Goal: Transaction & Acquisition: Purchase product/service

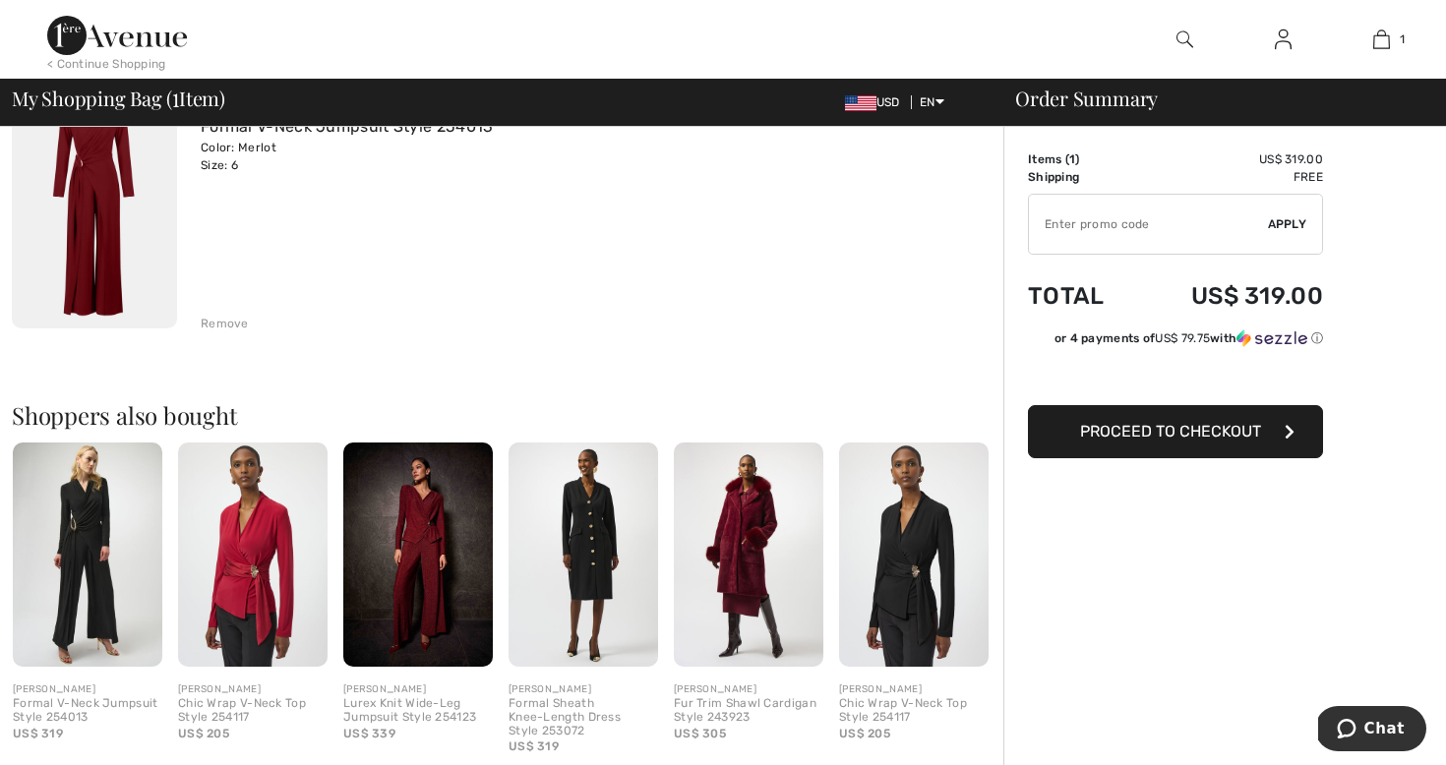
scroll to position [320, 0]
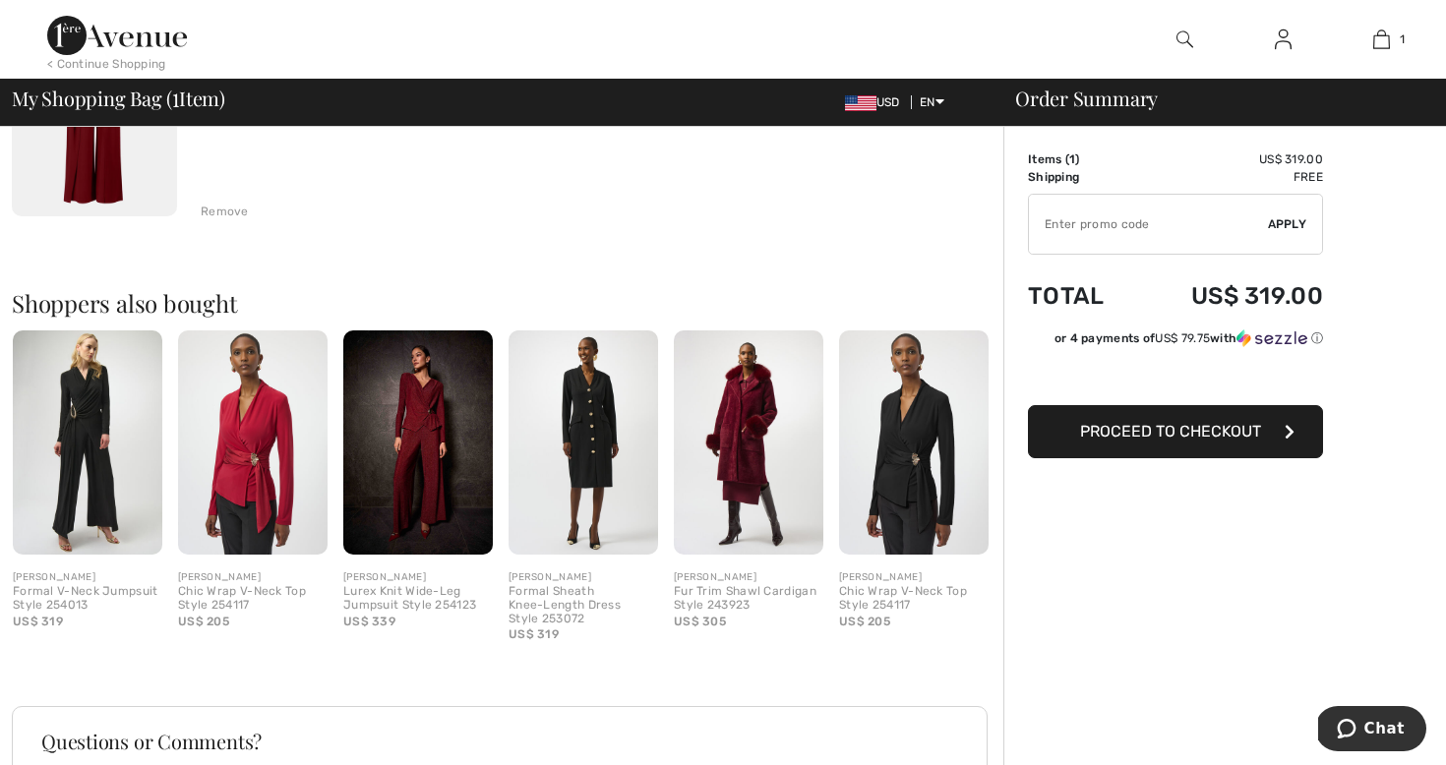
click at [429, 426] on img at bounding box center [417, 442] width 149 height 224
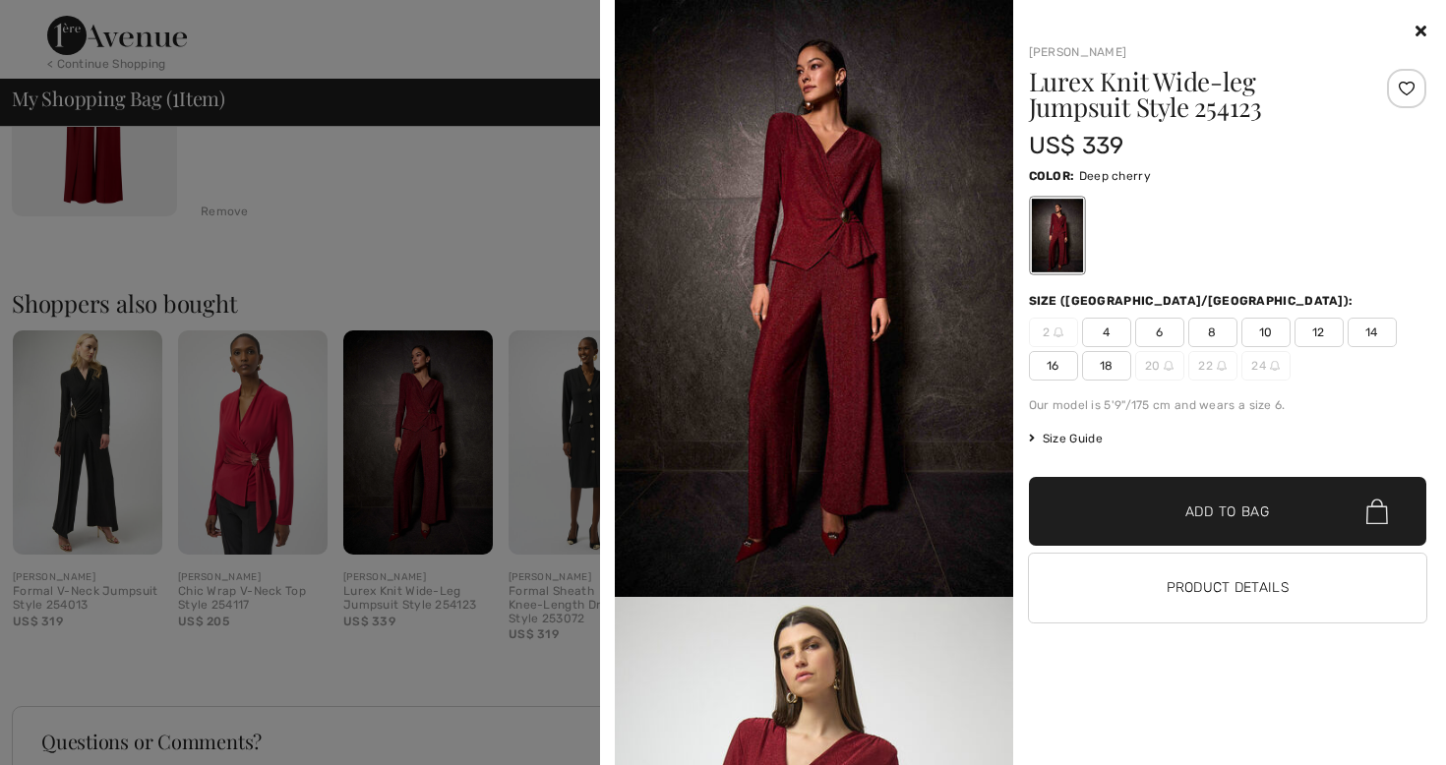
click at [429, 426] on div at bounding box center [723, 382] width 1446 height 765
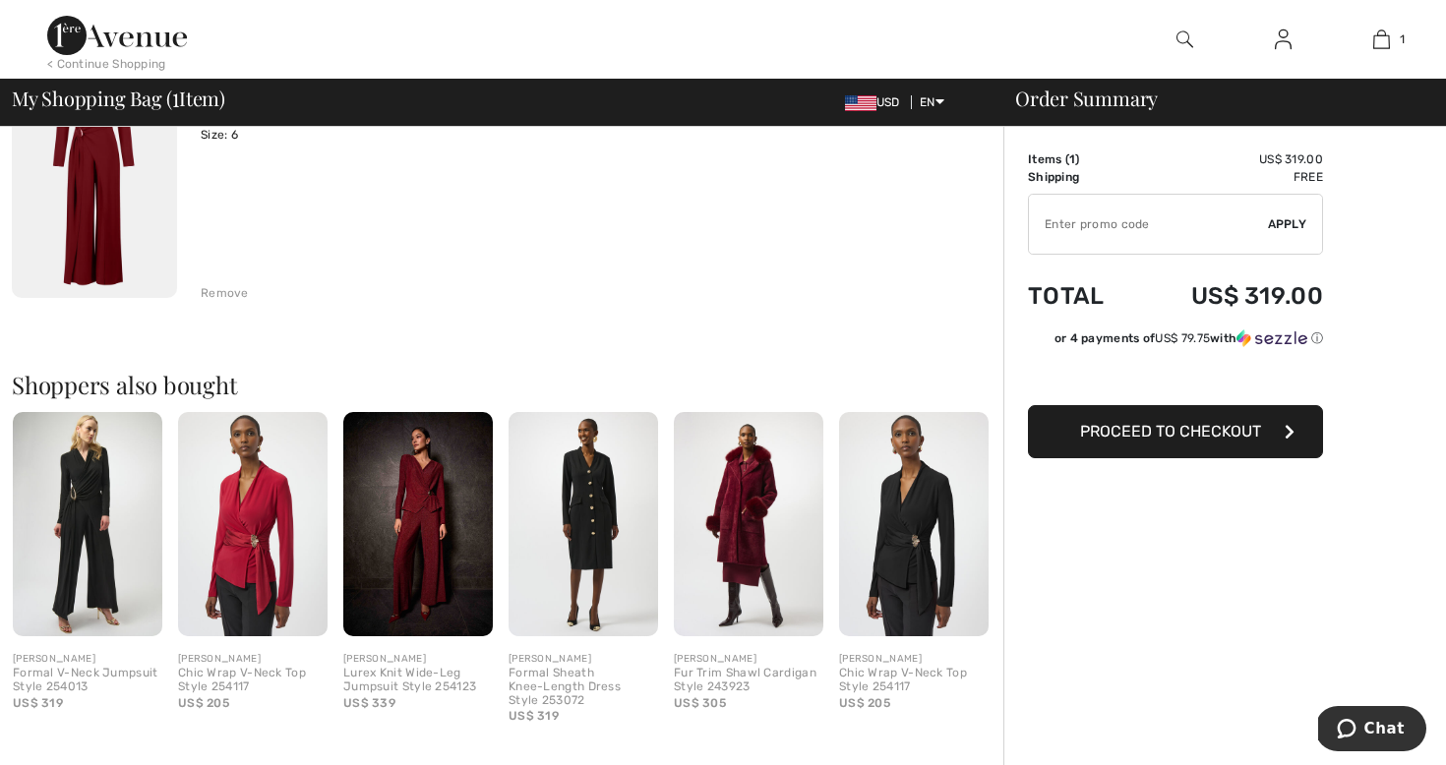
scroll to position [0, 0]
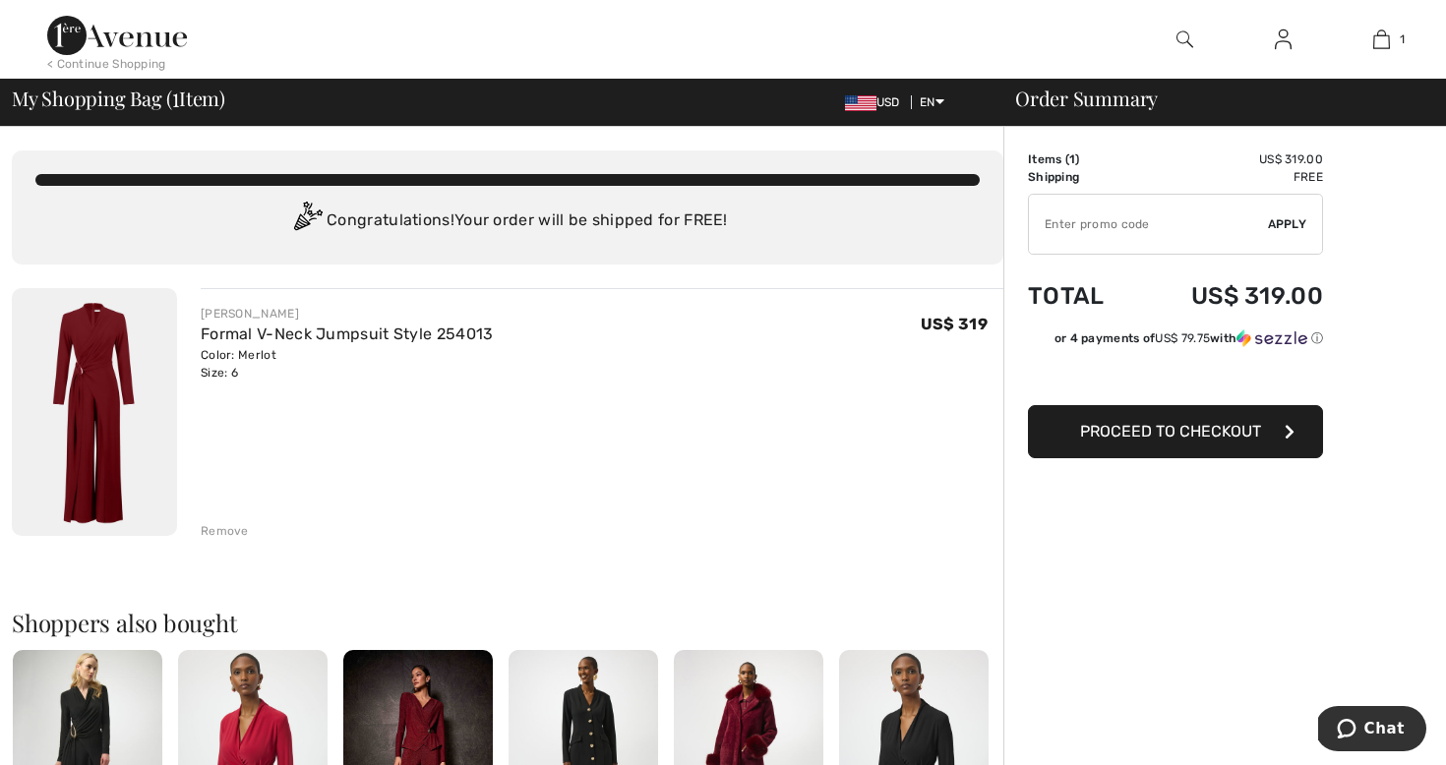
click at [108, 364] on img at bounding box center [94, 412] width 165 height 248
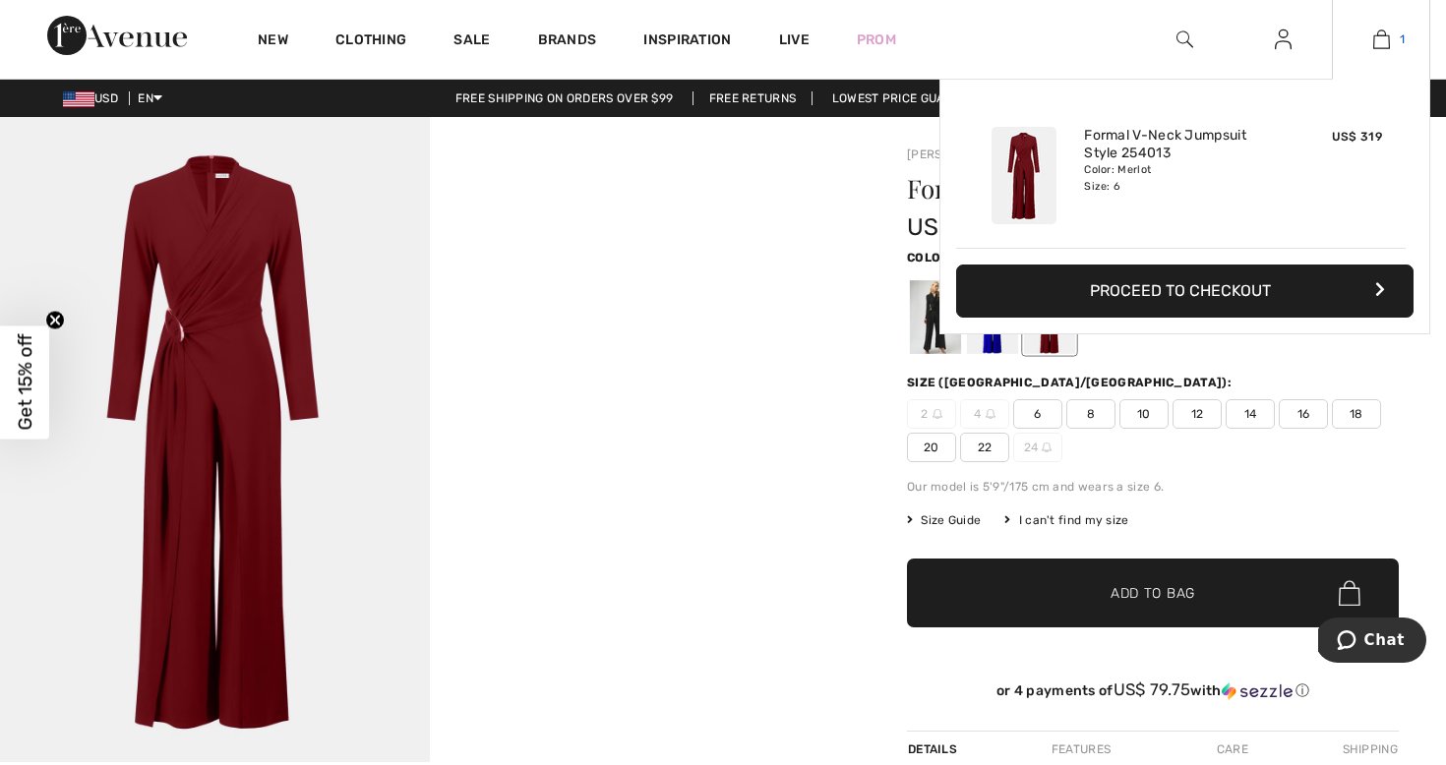
click at [1375, 36] on img at bounding box center [1381, 40] width 17 height 24
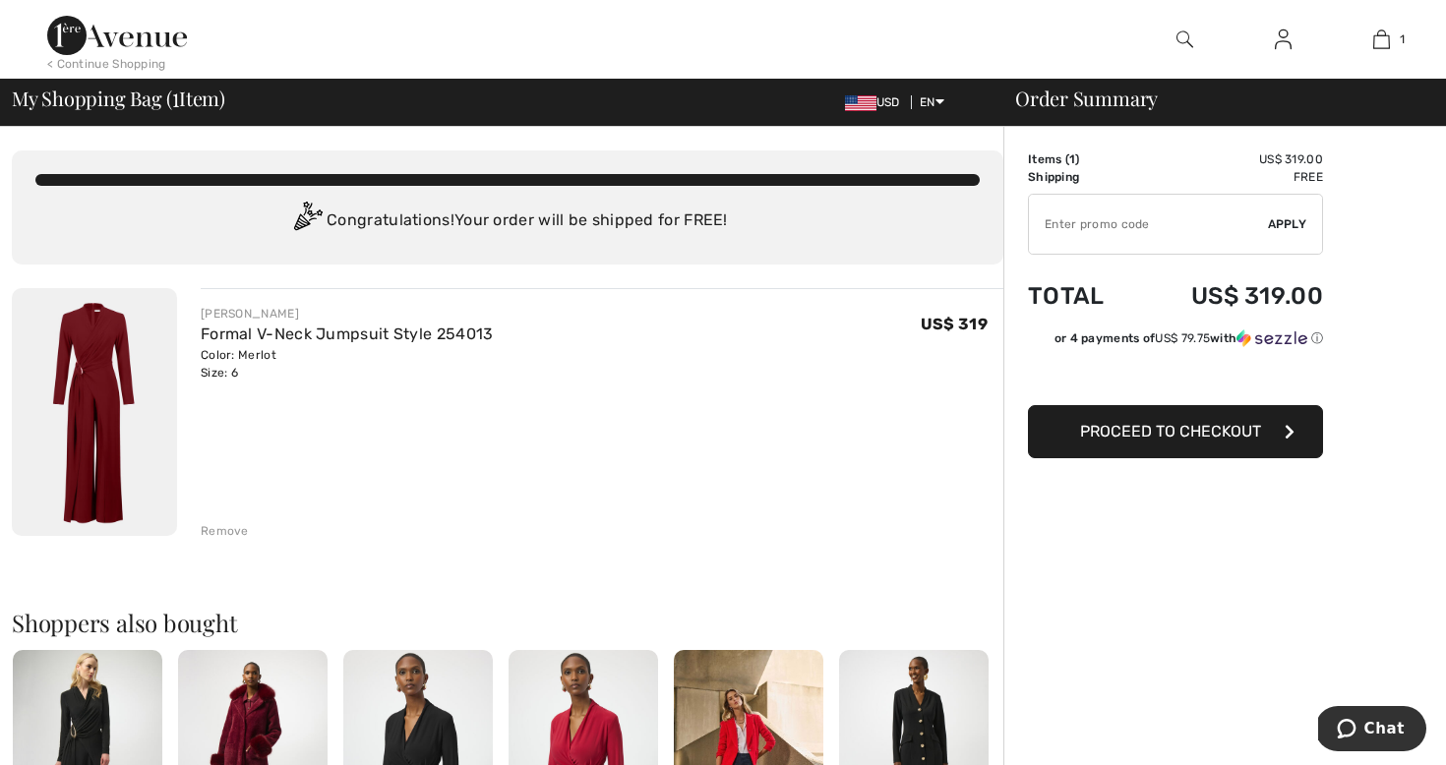
click at [1064, 425] on button "Proceed to Checkout" at bounding box center [1175, 431] width 295 height 53
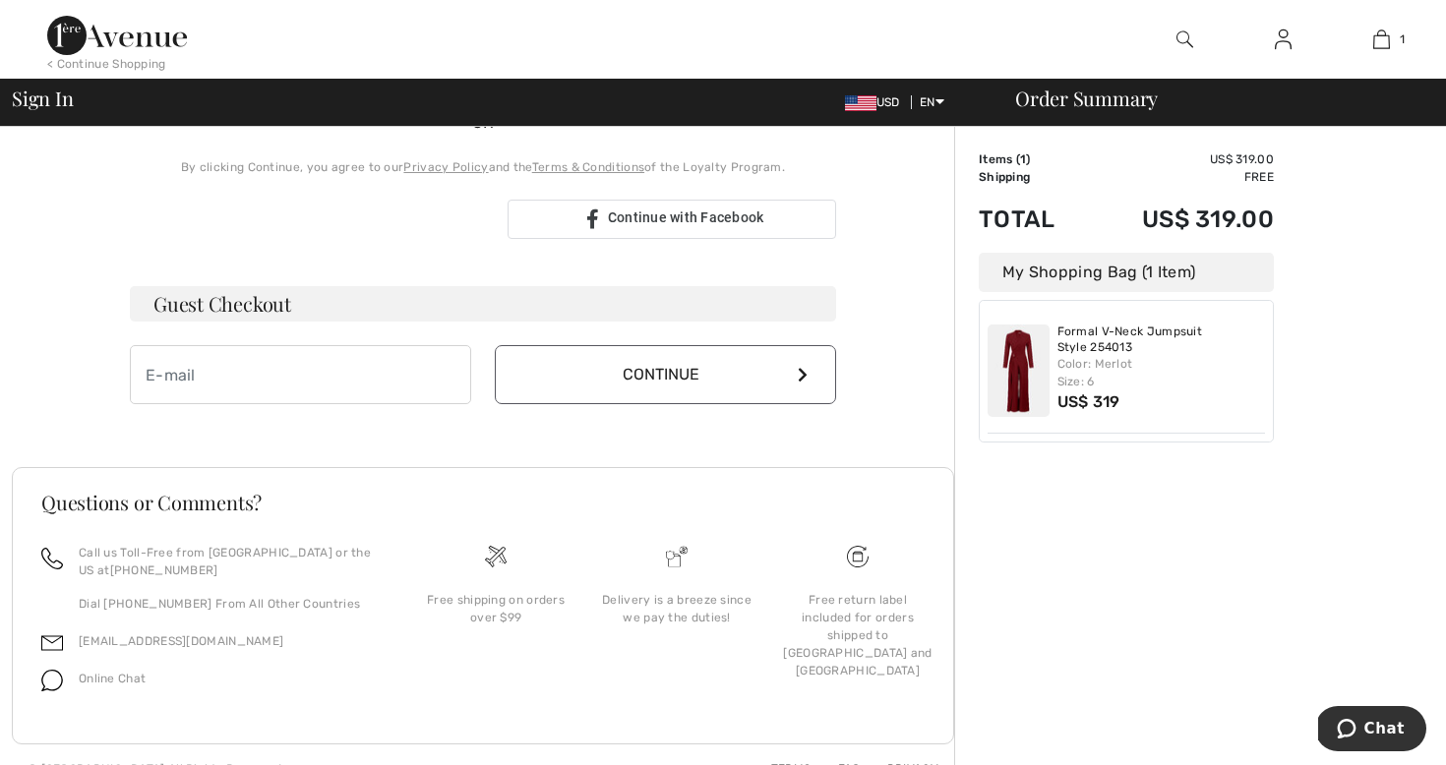
scroll to position [488, 0]
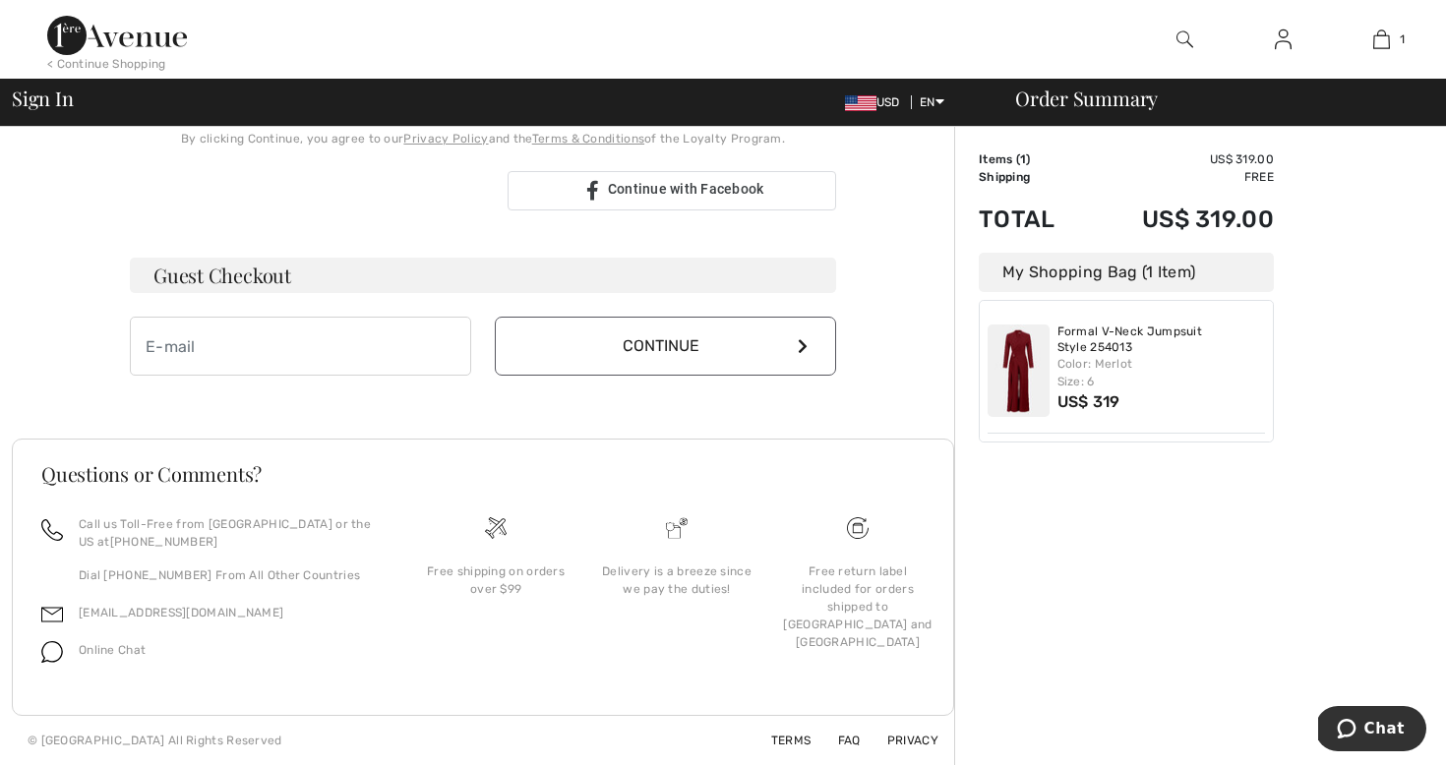
click at [1019, 385] on img at bounding box center [1018, 371] width 62 height 92
